Goal: Navigation & Orientation: Find specific page/section

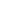
click at [0, 0] on html at bounding box center [0, 0] width 0 height 0
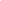
click at [0, 0] on html at bounding box center [0, 0] width 0 height 0
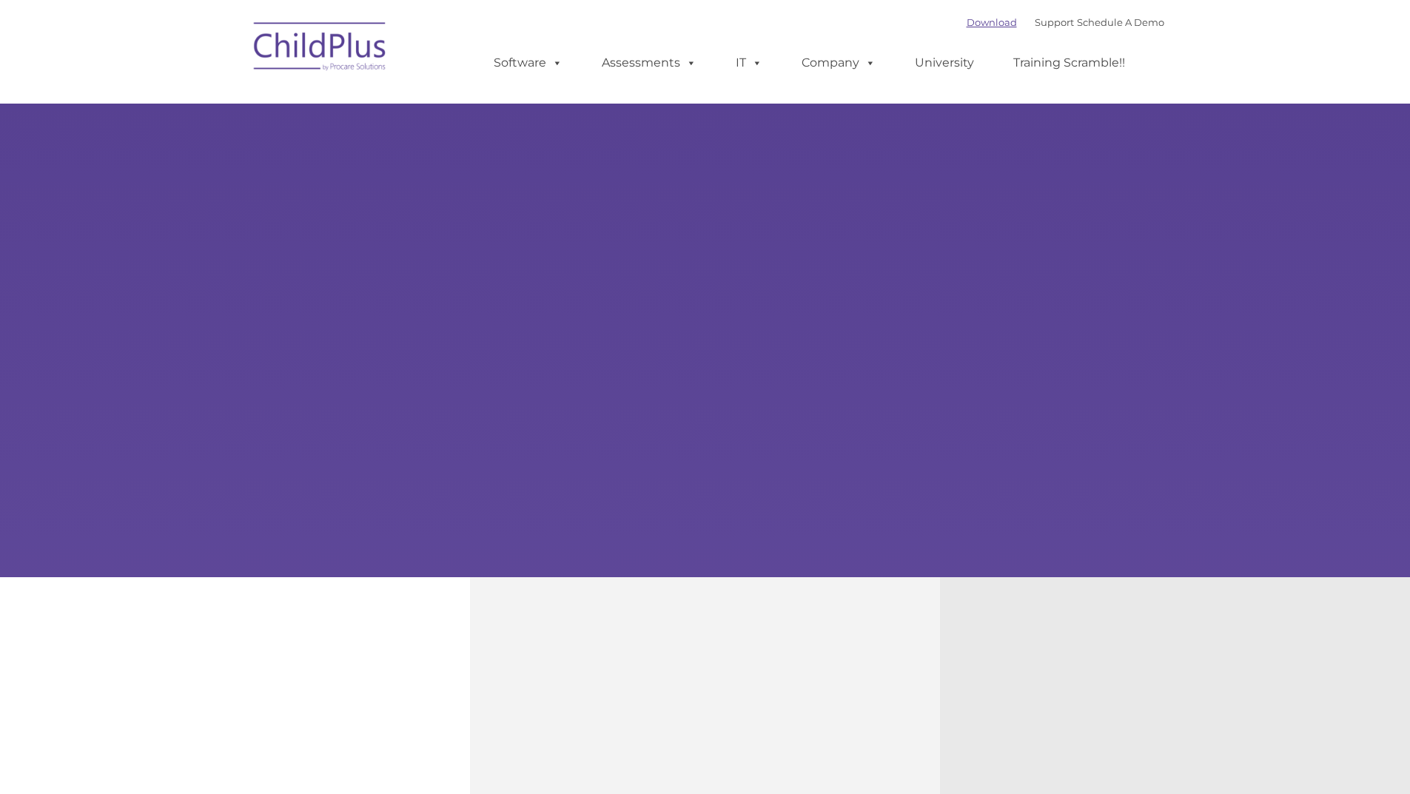
click at [967, 23] on link "Download" at bounding box center [992, 22] width 50 height 12
type input ""
